Goal: Information Seeking & Learning: Compare options

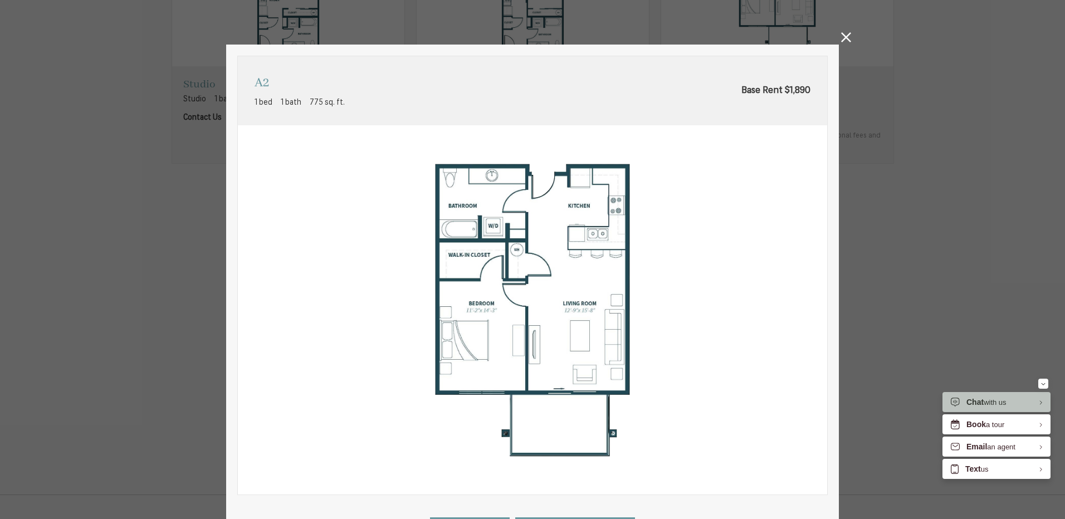
click at [846, 36] on icon at bounding box center [846, 37] width 10 height 10
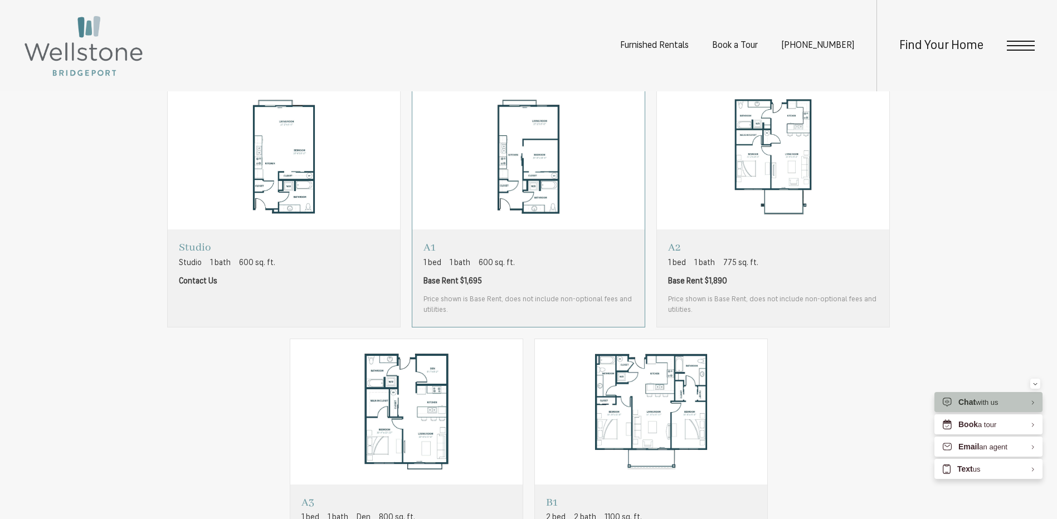
scroll to position [780, 0]
drag, startPoint x: 568, startPoint y: 333, endPoint x: 564, endPoint y: 323, distance: 10.8
click at [567, 330] on div "Studio Studio 1 bath 600 sq. ft. Contact Us A1 1 bed 1 bath 600 sq. ft. A2" at bounding box center [529, 333] width 724 height 499
drag, startPoint x: 564, startPoint y: 323, endPoint x: 554, endPoint y: 305, distance: 20.0
click at [554, 305] on span "Price shown is Base Rent, does not include non-optional fees and utilities." at bounding box center [528, 306] width 210 height 22
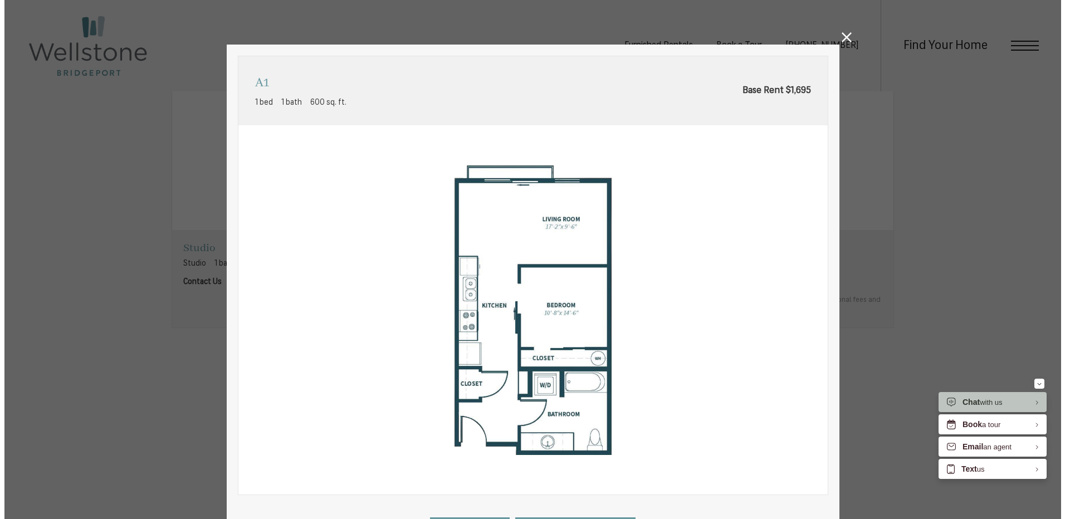
scroll to position [0, 0]
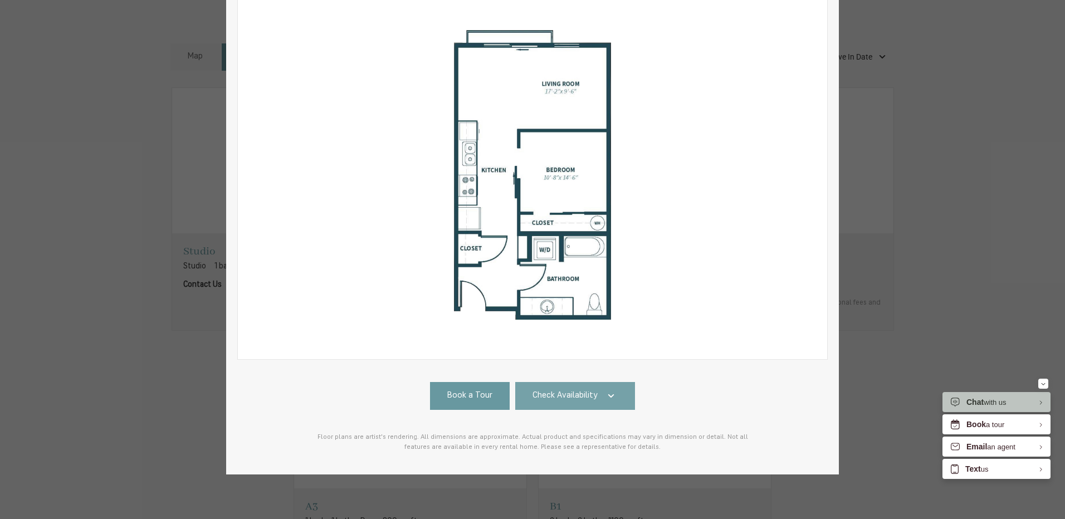
click at [581, 382] on link "Check Availability" at bounding box center [575, 396] width 120 height 28
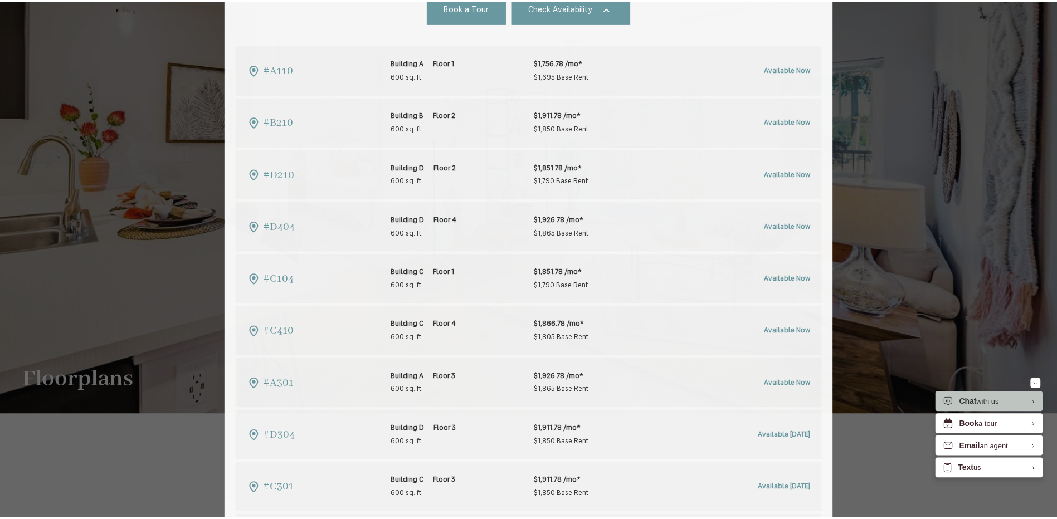
scroll to position [780, 0]
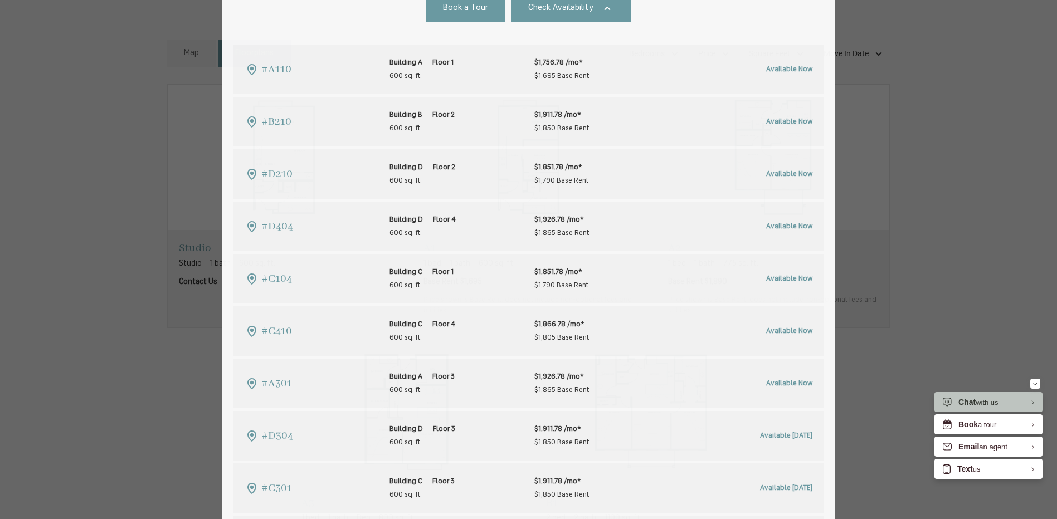
click at [962, 144] on div "A1 1 bed 1 bath 600 sq. ft. Base Rent $1,695 2D 3D" at bounding box center [528, 259] width 1057 height 519
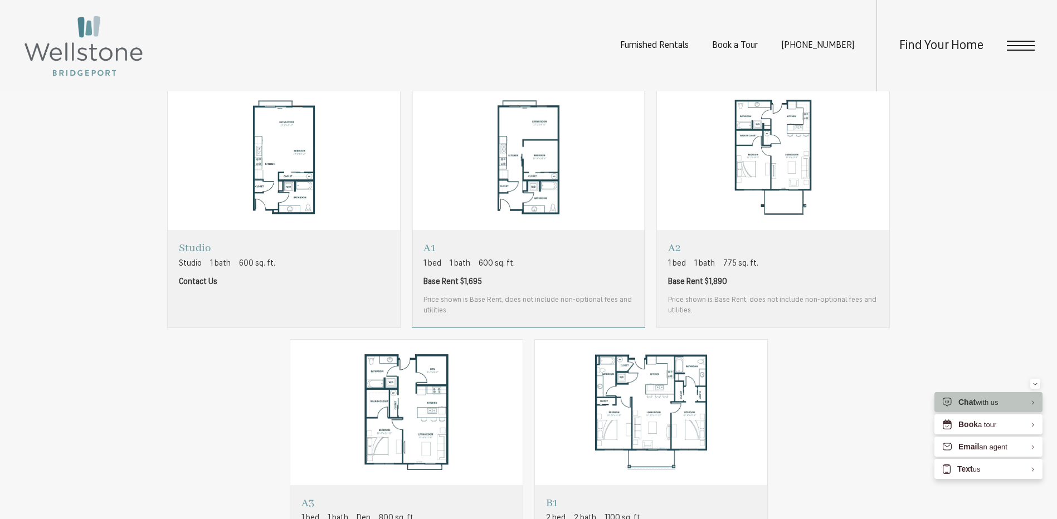
click at [540, 303] on span "Price shown is Base Rent, does not include non-optional fees and utilities." at bounding box center [528, 306] width 210 height 22
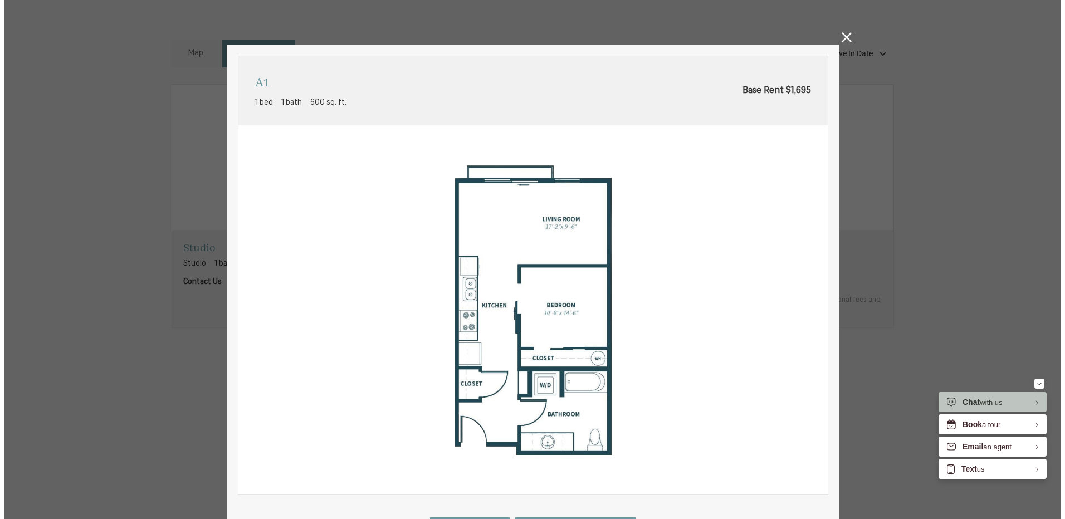
scroll to position [0, 0]
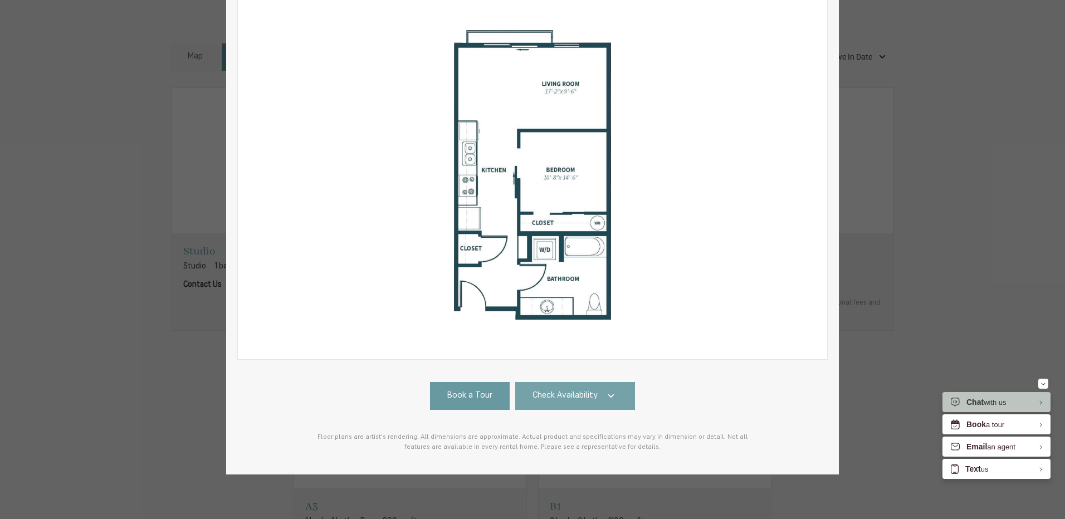
click at [586, 393] on span "Check Availability" at bounding box center [565, 396] width 65 height 13
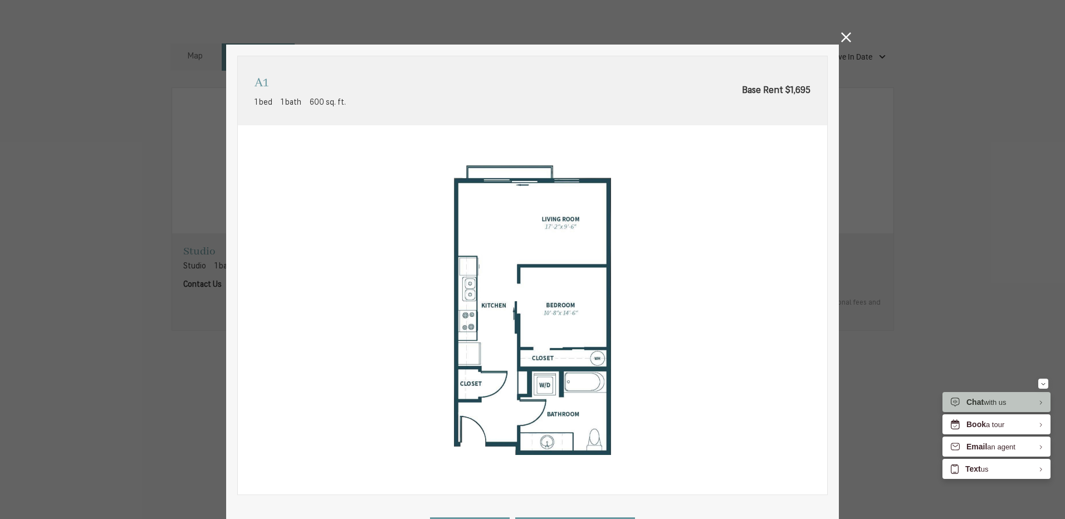
click at [846, 41] on icon at bounding box center [846, 37] width 10 height 10
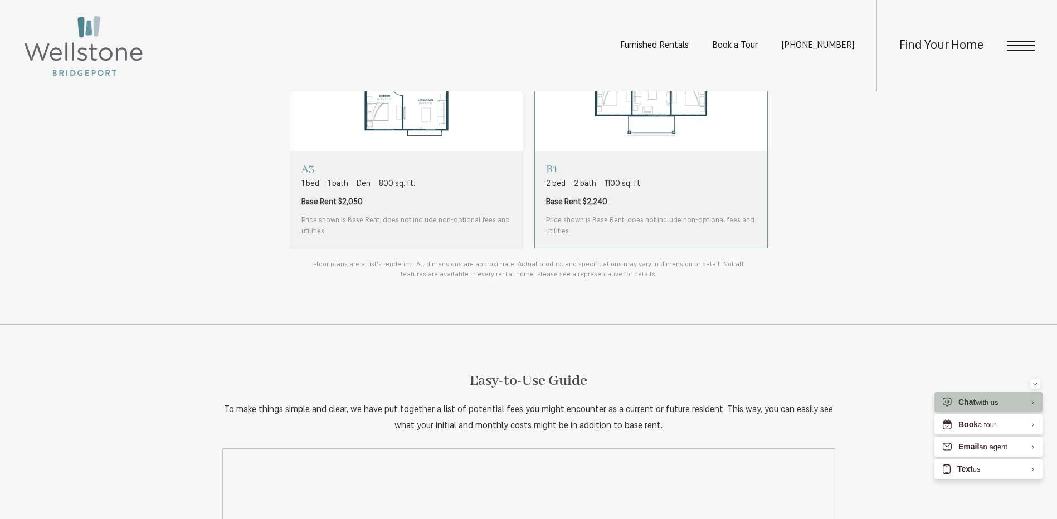
scroll to position [947, 0]
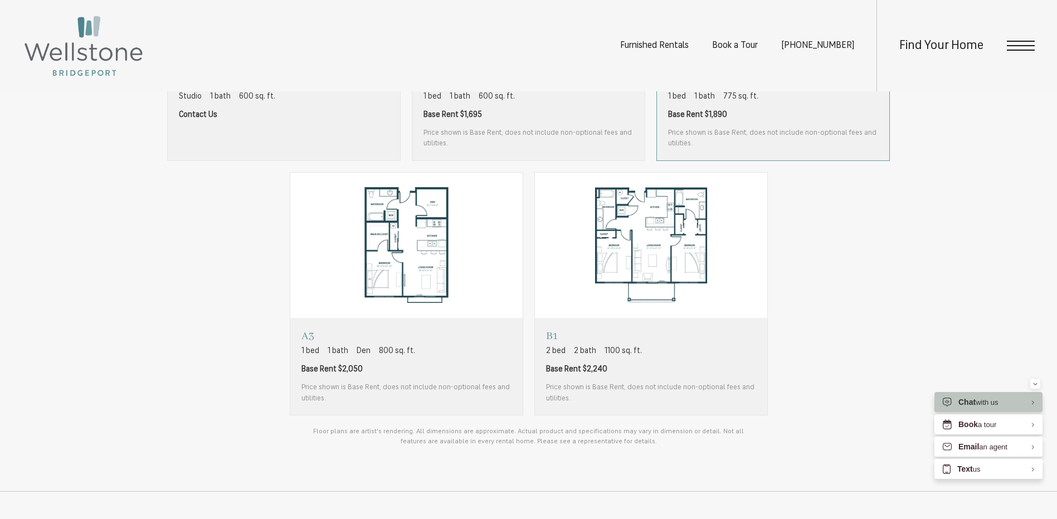
click at [740, 133] on span "Price shown is Base Rent, does not include non-optional fees and utilities." at bounding box center [773, 139] width 210 height 22
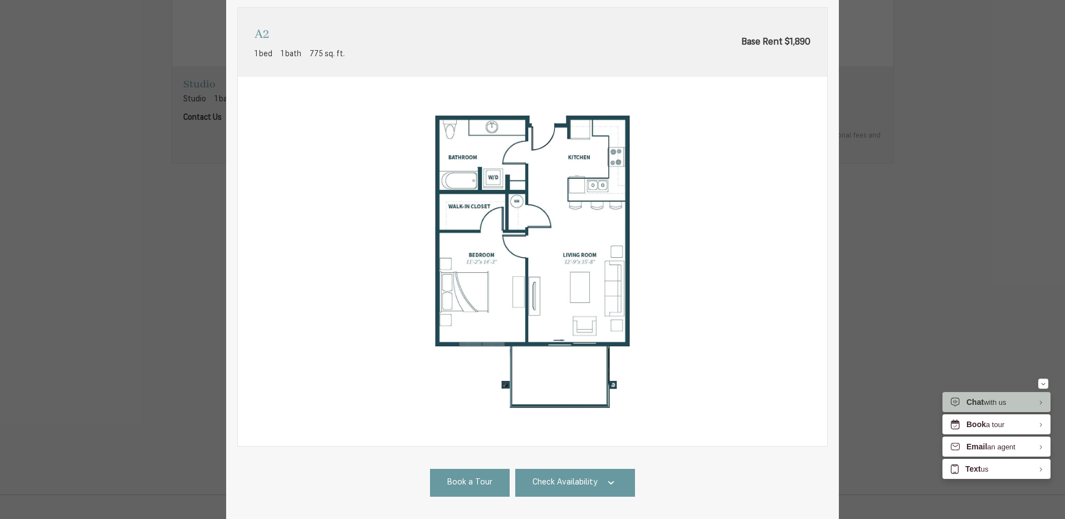
scroll to position [144, 0]
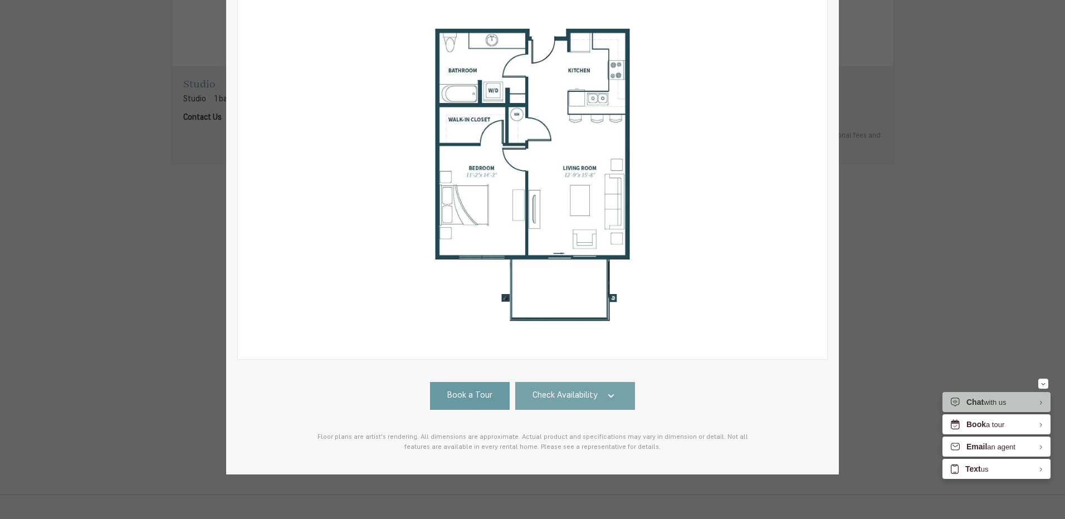
drag, startPoint x: 593, startPoint y: 396, endPoint x: 593, endPoint y: 388, distance: 7.8
click at [593, 394] on link "Check Availability" at bounding box center [575, 396] width 120 height 28
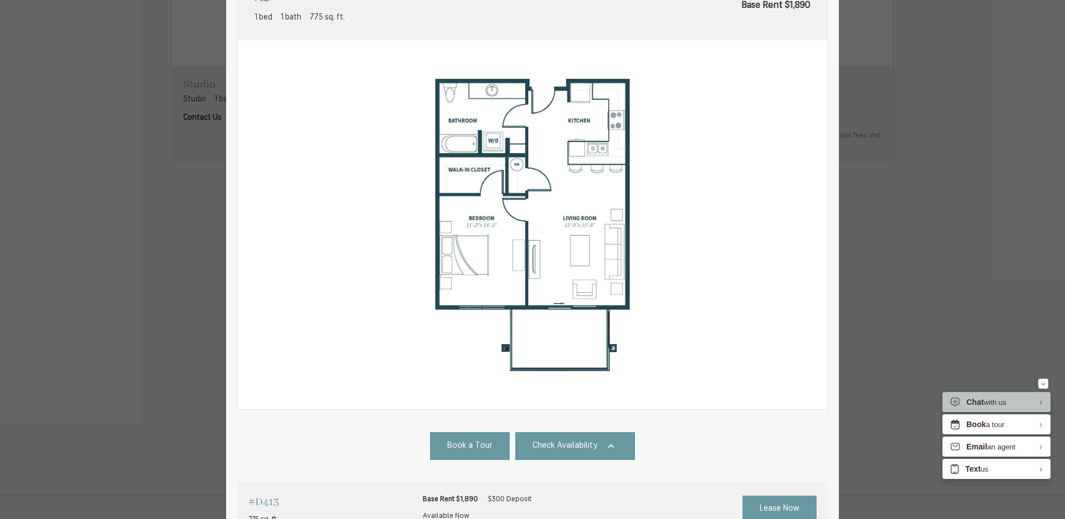
scroll to position [0, 0]
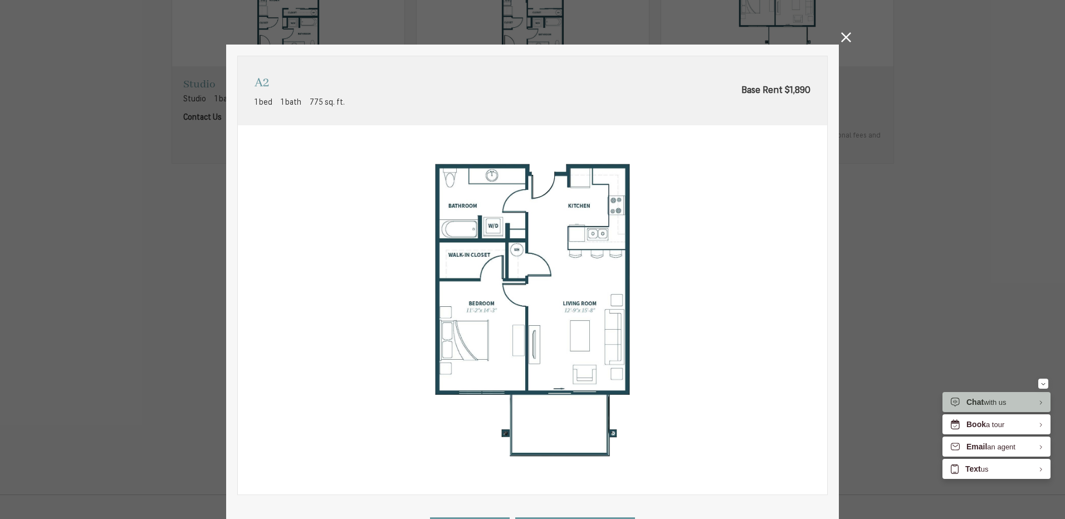
drag, startPoint x: 842, startPoint y: 37, endPoint x: 821, endPoint y: 58, distance: 29.6
click at [842, 37] on icon at bounding box center [846, 37] width 10 height 10
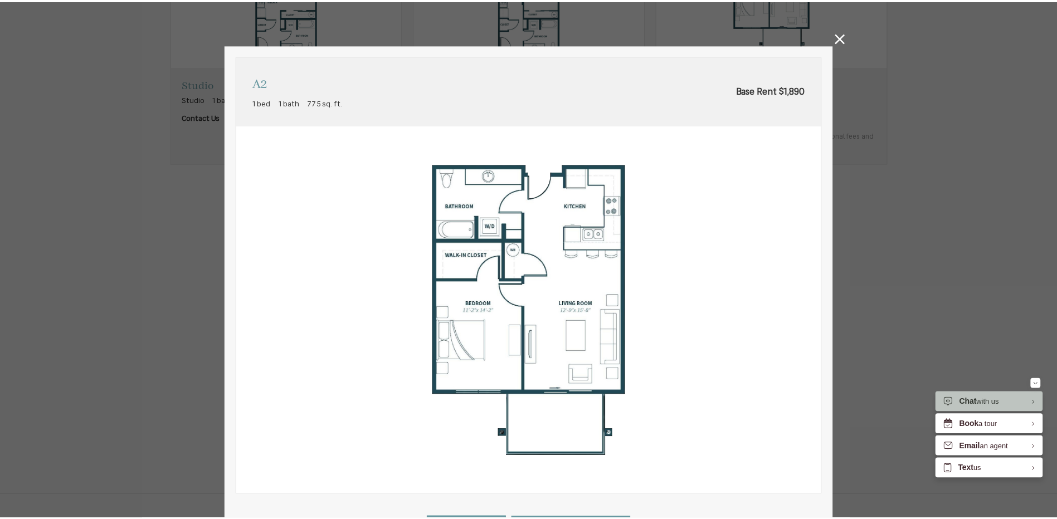
scroll to position [947, 0]
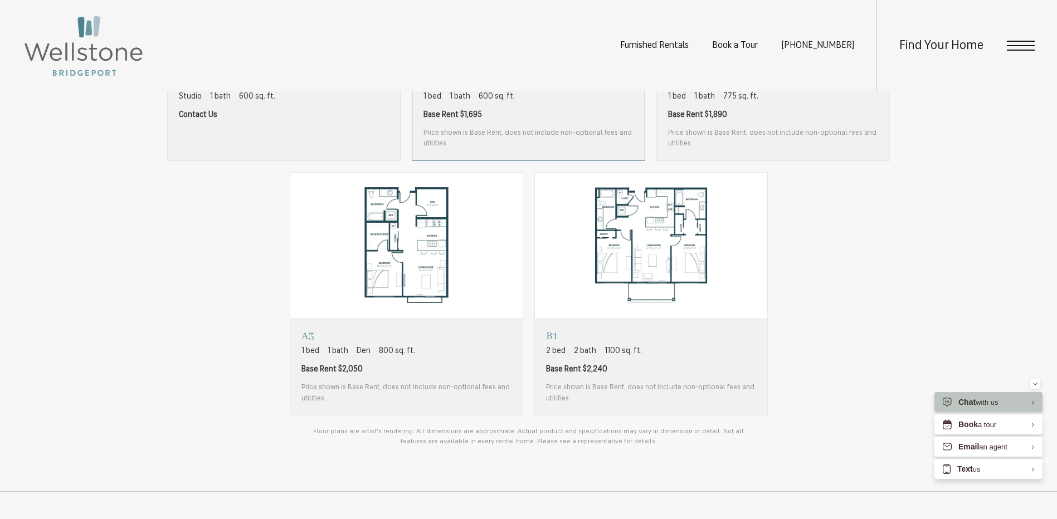
click at [524, 143] on span "Price shown is Base Rent, does not include non-optional fees and utilities." at bounding box center [528, 139] width 210 height 22
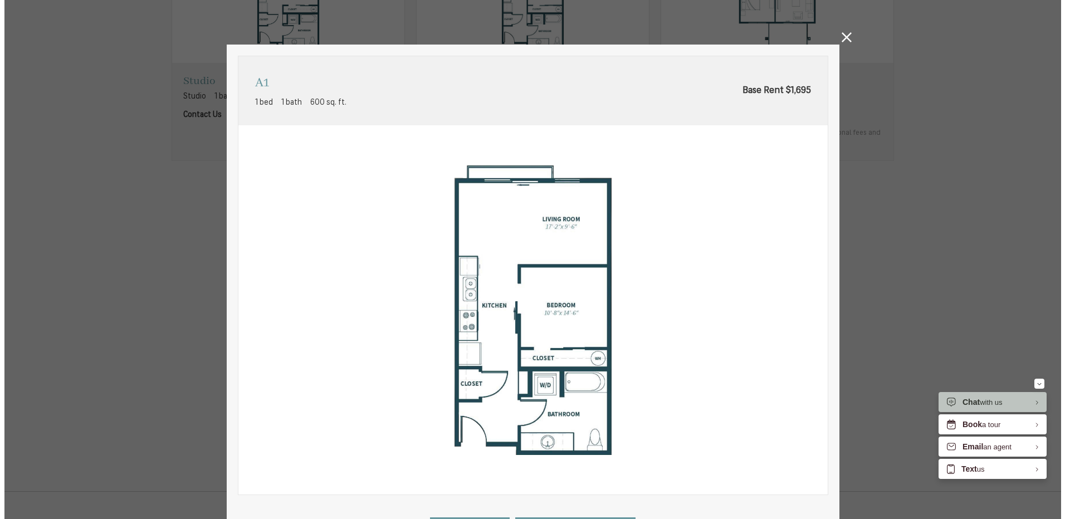
scroll to position [0, 0]
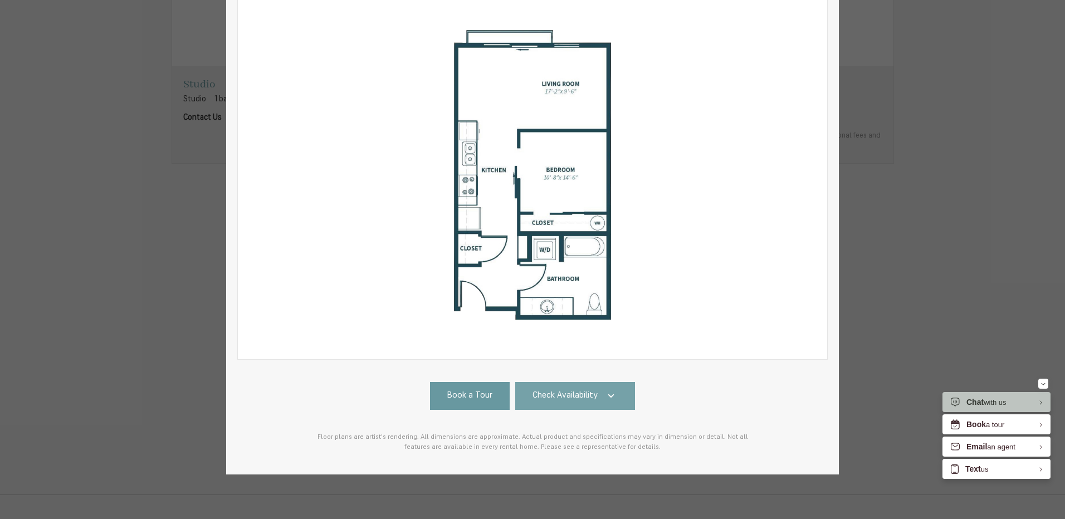
click at [604, 382] on link "Check Availability" at bounding box center [575, 396] width 120 height 28
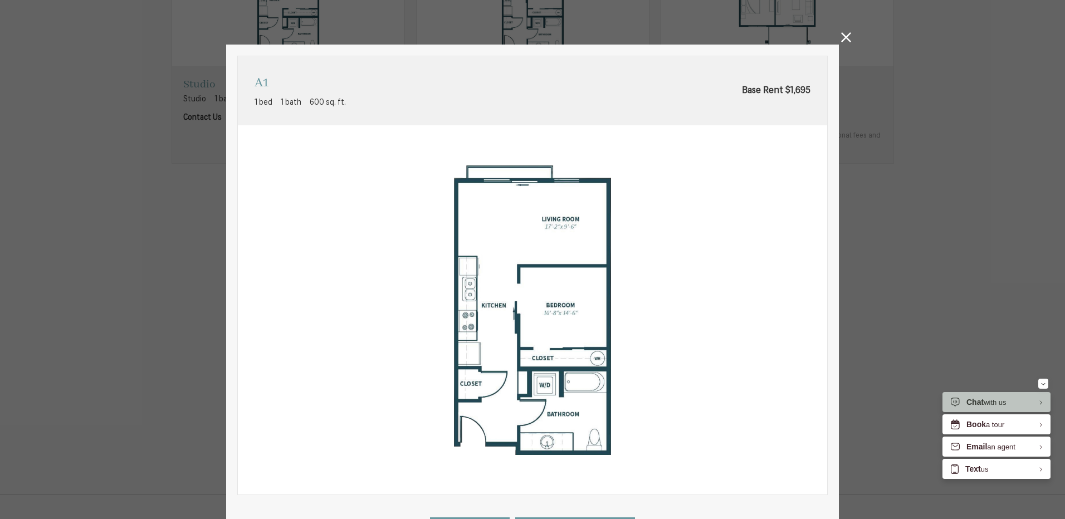
drag, startPoint x: 841, startPoint y: 37, endPoint x: 720, endPoint y: 152, distance: 166.7
click at [841, 38] on icon at bounding box center [846, 37] width 10 height 10
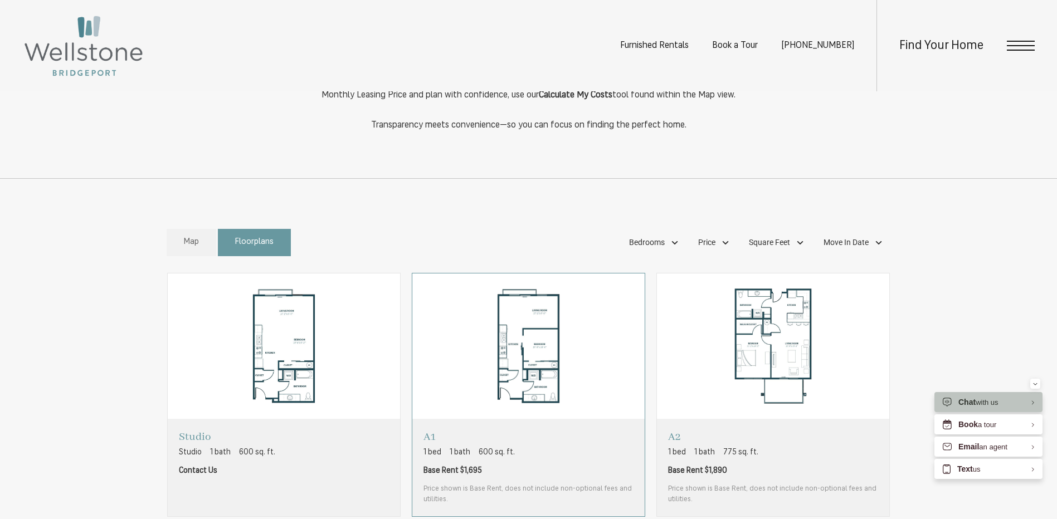
scroll to position [724, 0]
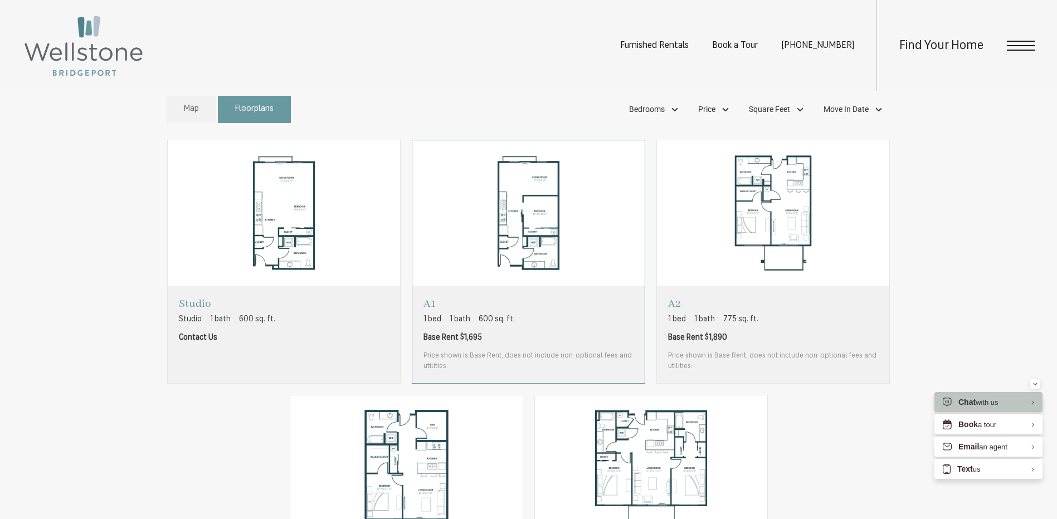
click at [577, 340] on span "Base Rent $1,695" at bounding box center [528, 338] width 210 height 12
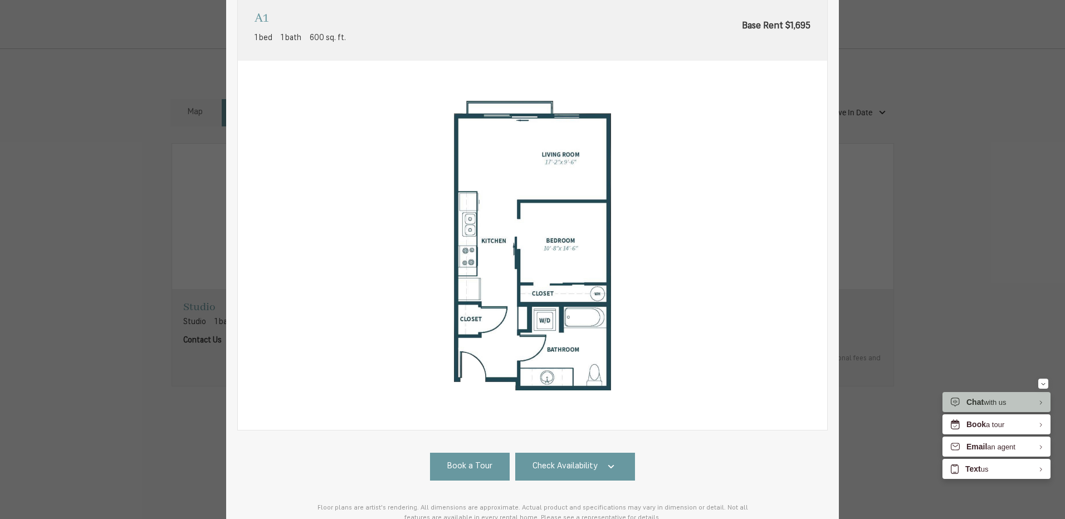
scroll to position [144, 0]
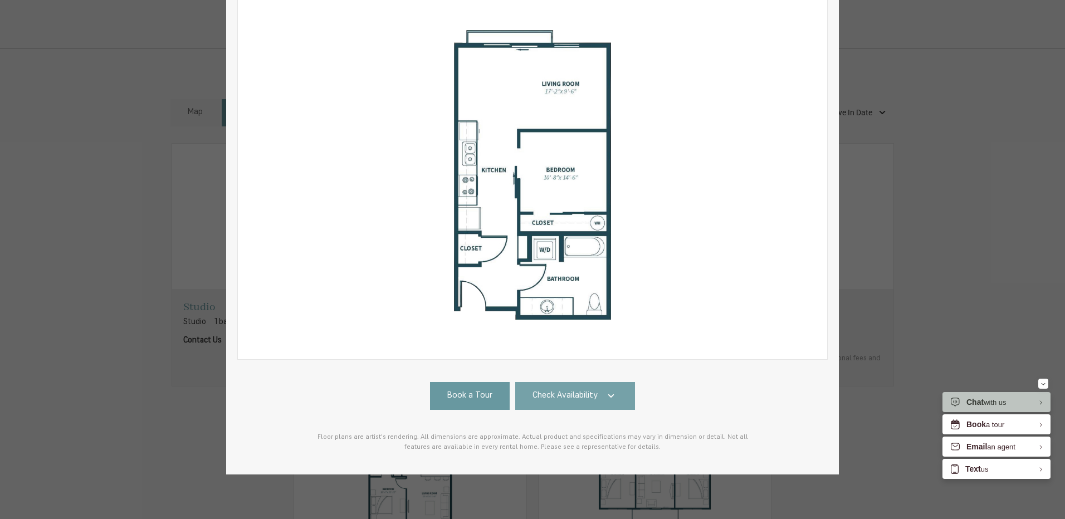
click at [568, 390] on span "Check Availability" at bounding box center [565, 396] width 65 height 13
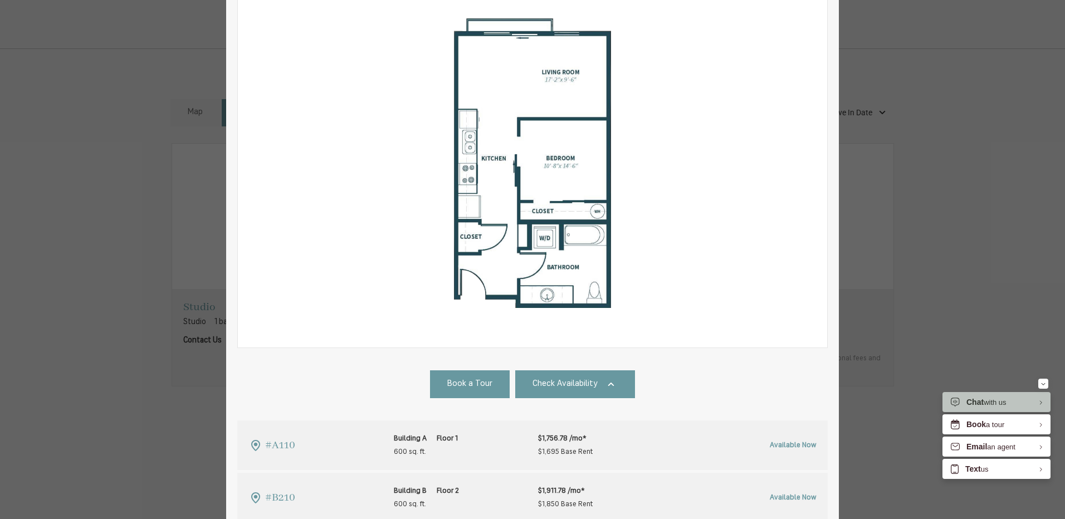
scroll to position [0, 0]
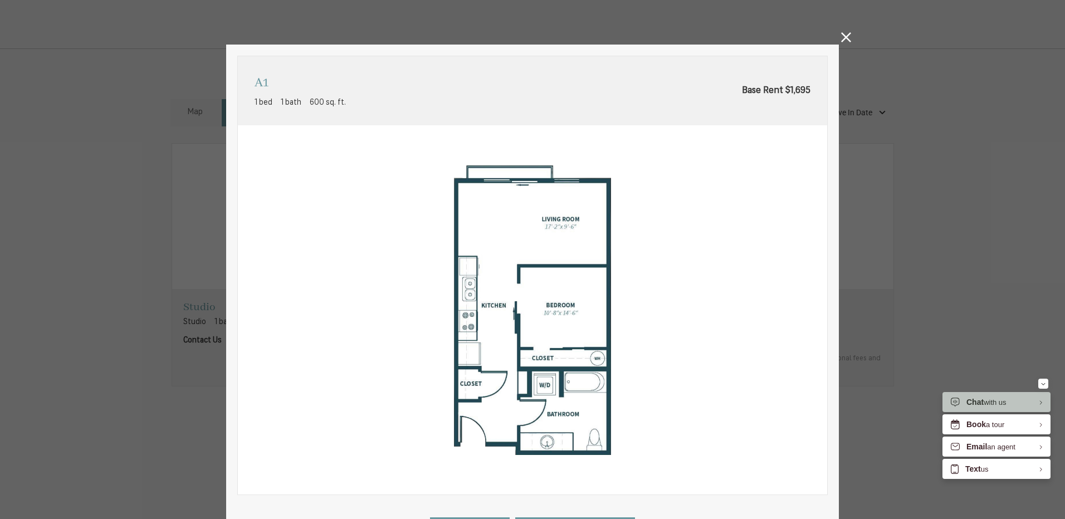
click at [841, 36] on icon at bounding box center [846, 37] width 10 height 10
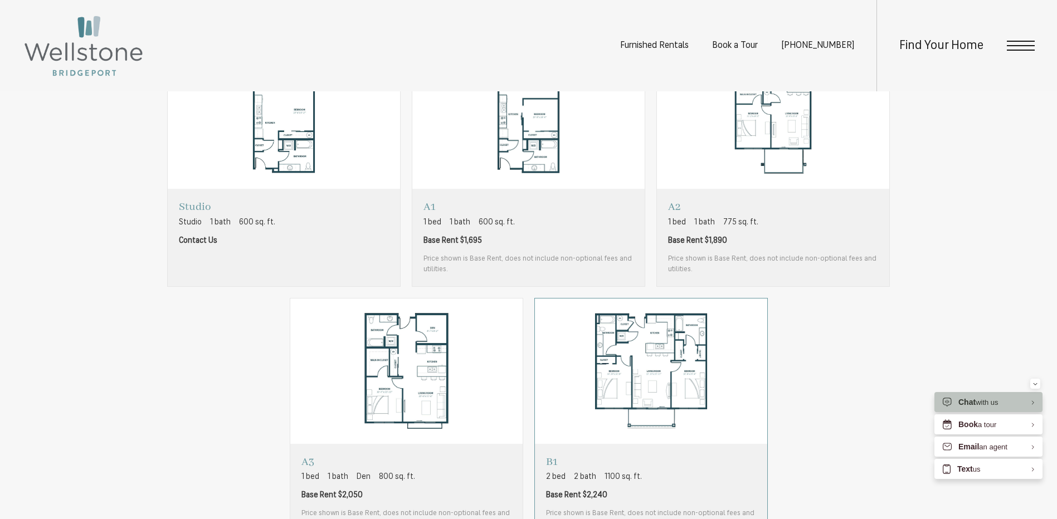
scroll to position [780, 0]
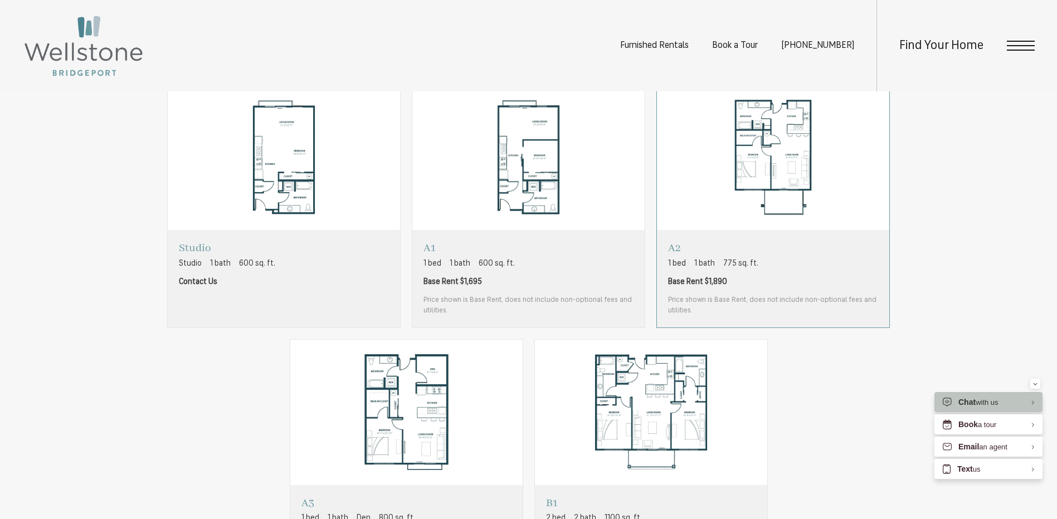
click at [820, 290] on div "A2 1 bed 1 bath 775 sq. ft. Base Rent $1,890 Price shown is Base Rent, does not…" at bounding box center [773, 278] width 210 height 75
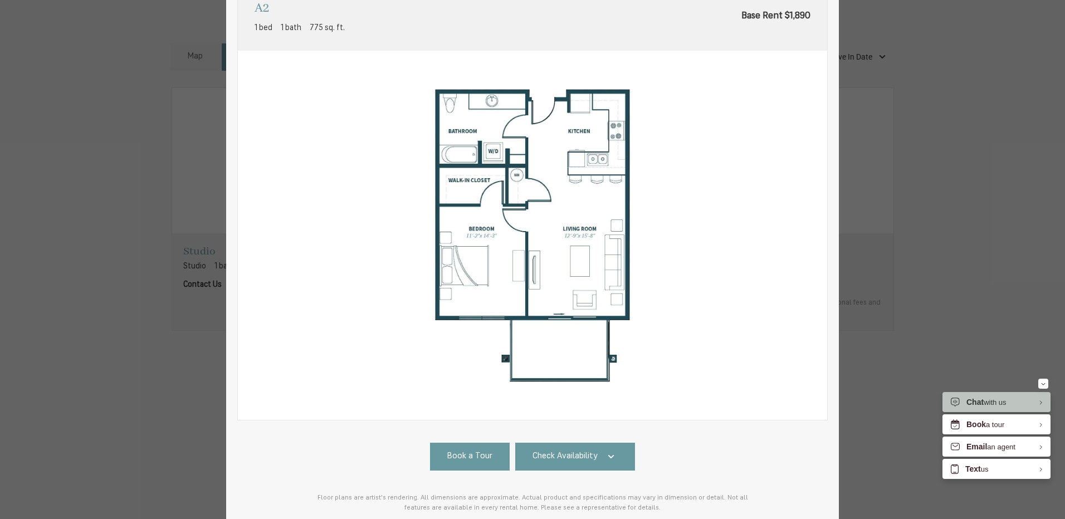
scroll to position [144, 0]
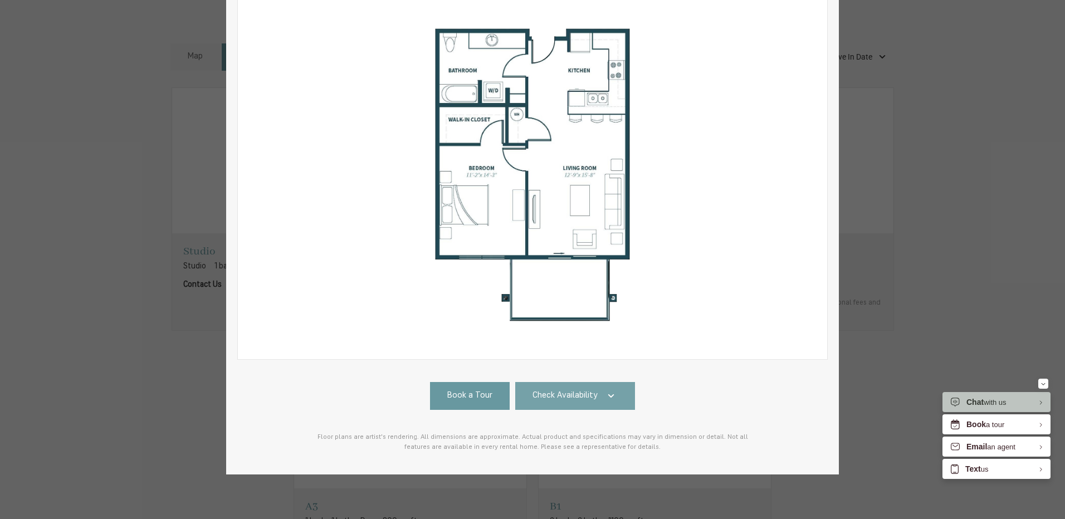
click at [597, 387] on link "Check Availability" at bounding box center [575, 396] width 120 height 28
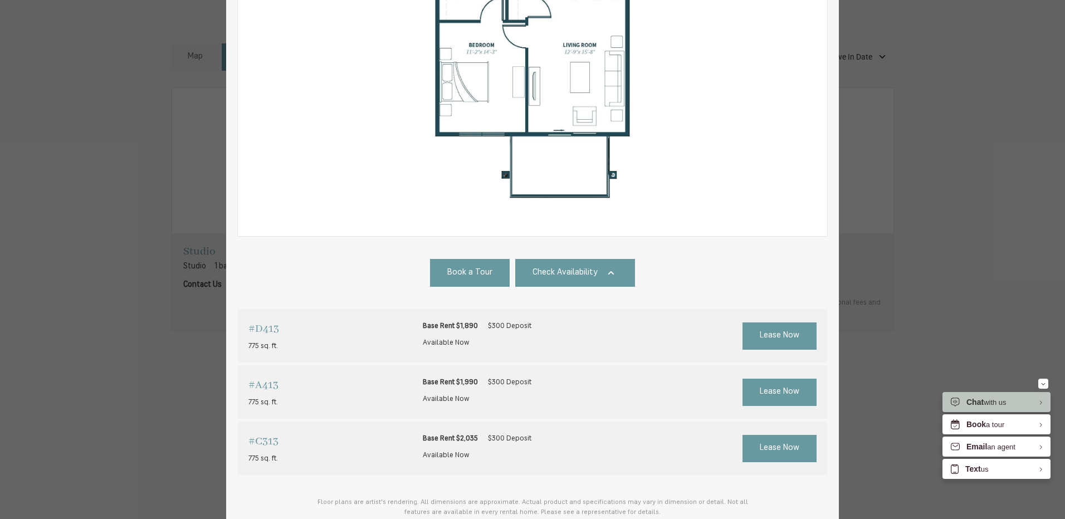
scroll to position [0, 0]
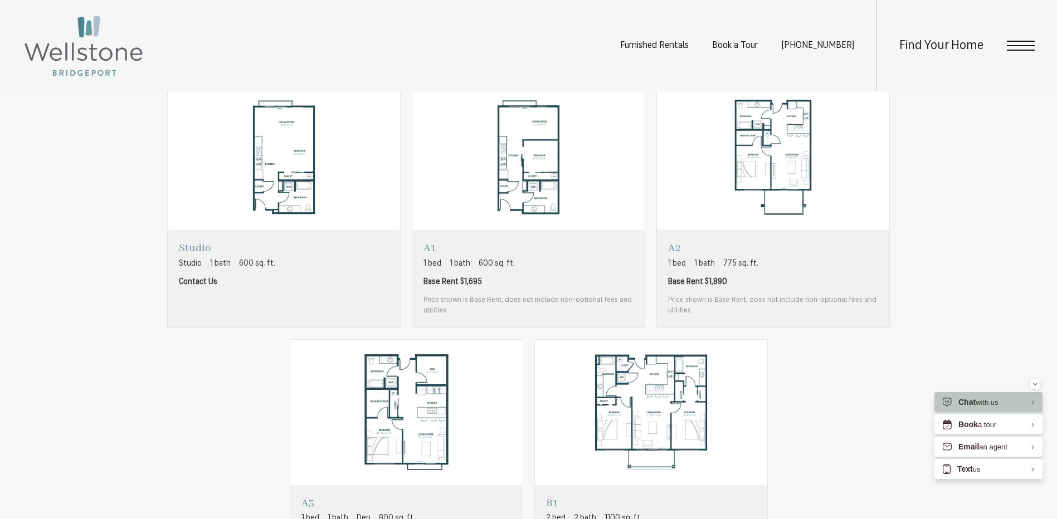
drag, startPoint x: 1059, startPoint y: 410, endPoint x: 1067, endPoint y: 472, distance: 62.9
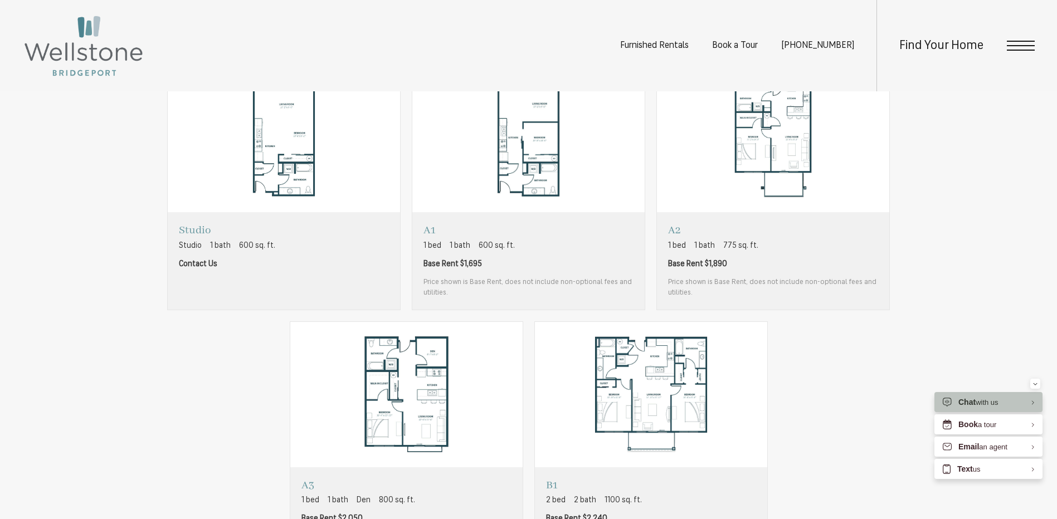
scroll to position [780, 0]
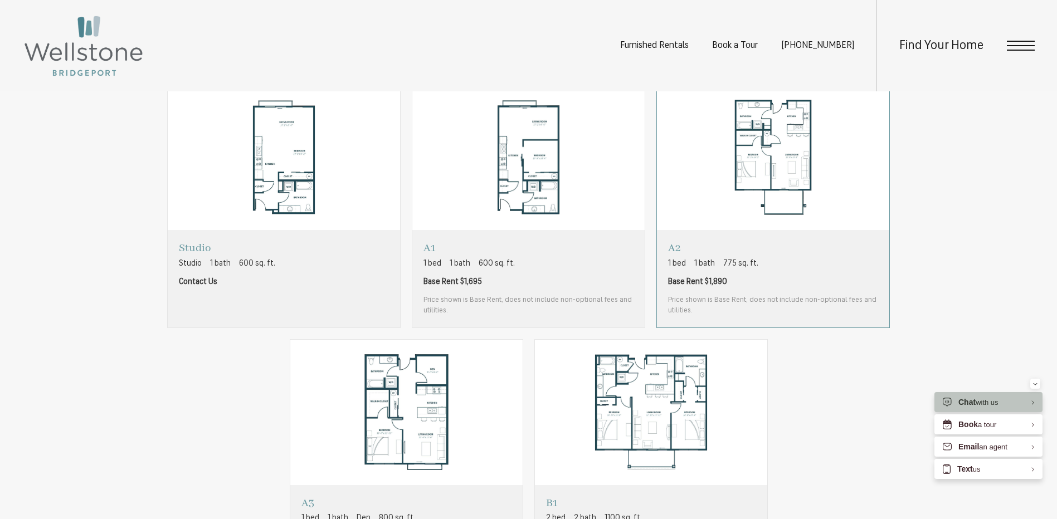
click at [816, 305] on span "Price shown is Base Rent, does not include non-optional fees and utilities." at bounding box center [773, 306] width 210 height 22
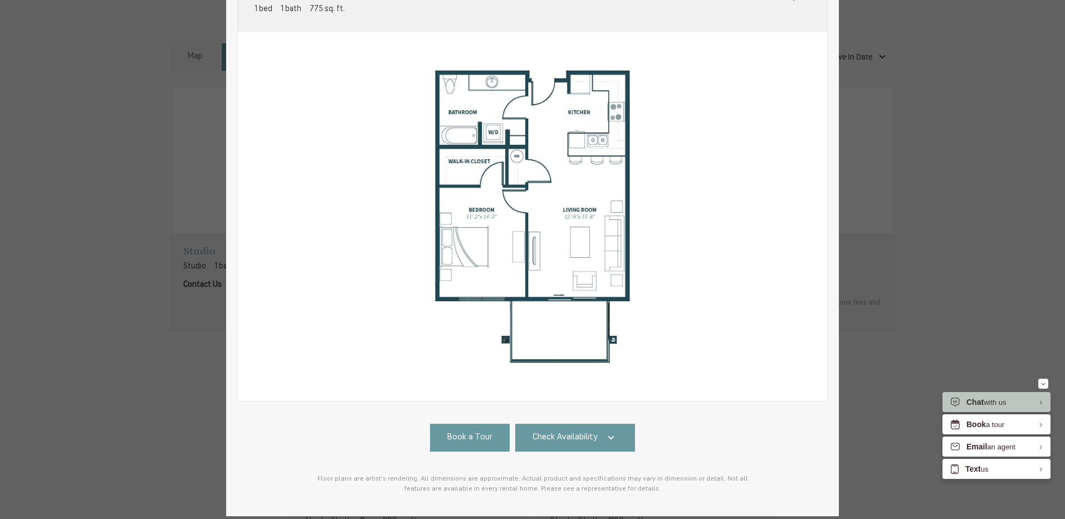
scroll to position [144, 0]
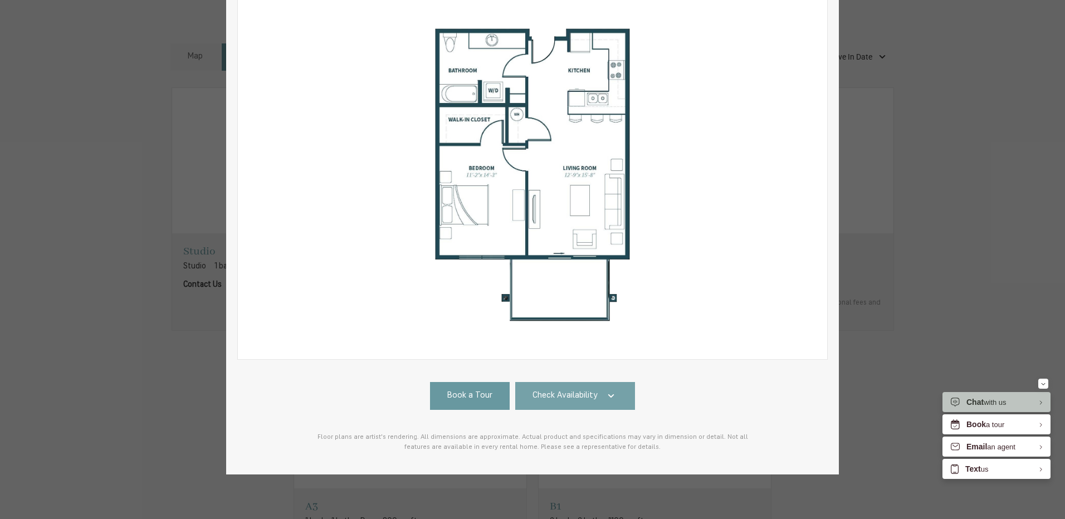
click at [591, 382] on link "Check Availability" at bounding box center [575, 396] width 120 height 28
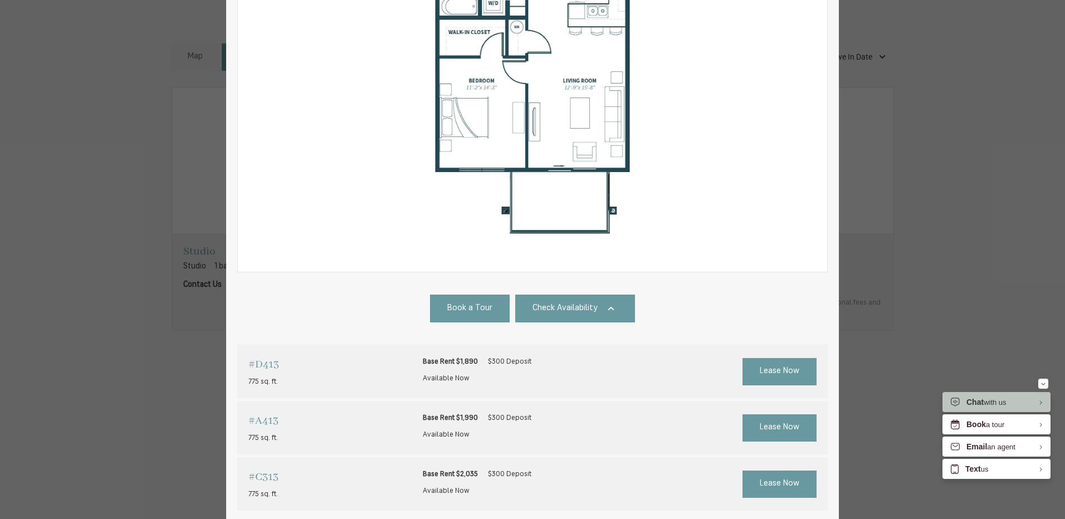
scroll to position [332, 0]
